Goal: Information Seeking & Learning: Learn about a topic

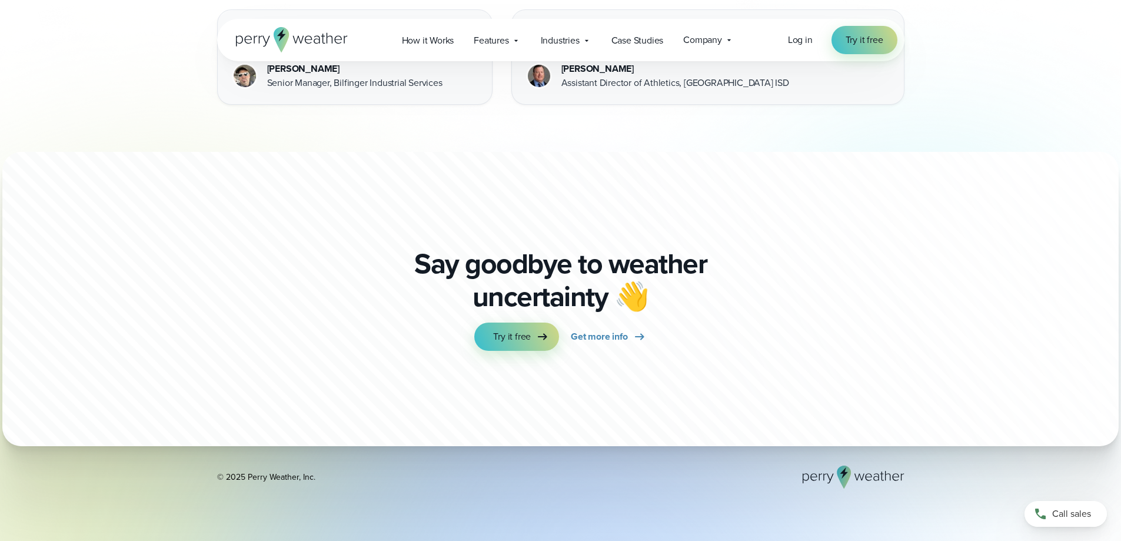
scroll to position [3614, 0]
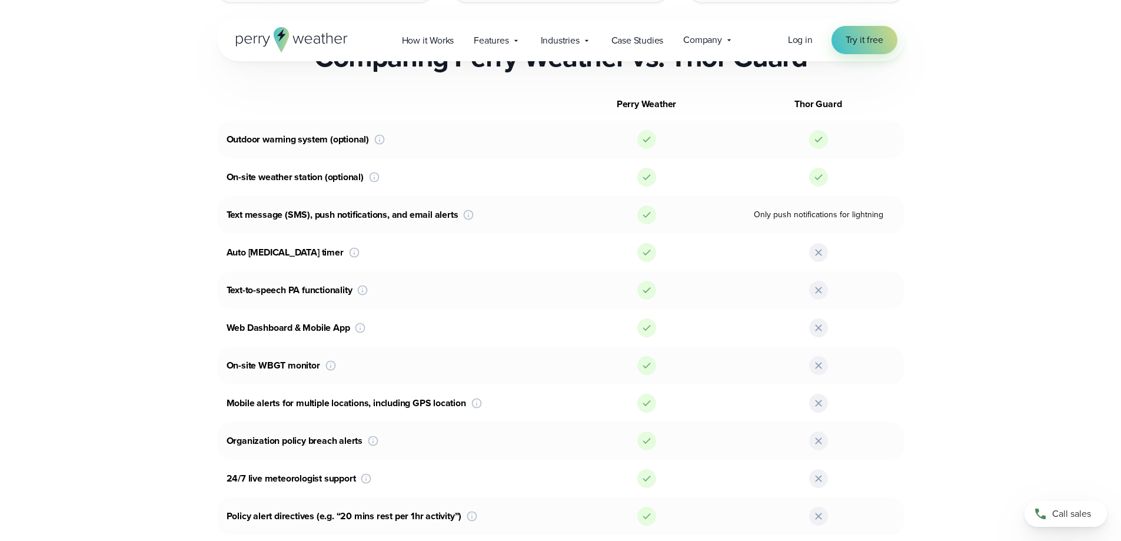
scroll to position [765, 0]
